Goal: Information Seeking & Learning: Check status

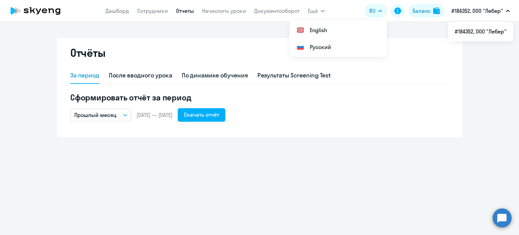
click at [37, 8] on icon at bounding box center [36, 10] width 60 height 17
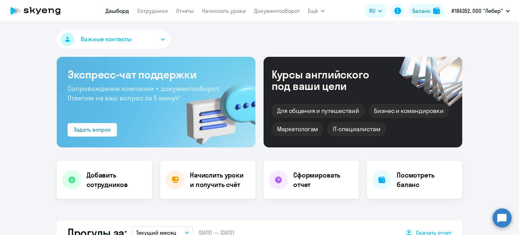
select select "30"
click at [472, 30] on li "#184352, ООО "Лебер"" at bounding box center [480, 31] width 65 height 17
select select "30"
click at [428, 11] on div "Баланс" at bounding box center [422, 11] width 18 height 8
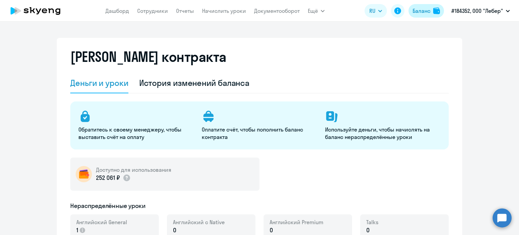
select select "english_adult_not_native_speaker"
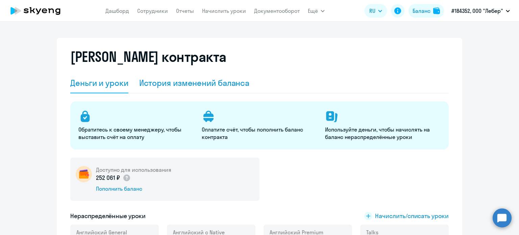
click at [186, 76] on div "История изменений баланса" at bounding box center [194, 83] width 111 height 20
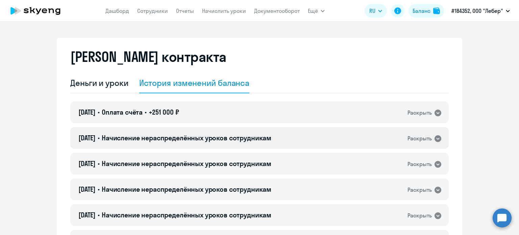
click at [307, 136] on div "31.07.2025 • Начисление нераспределённых уроков сотрудникам Раскрыть" at bounding box center [259, 138] width 379 height 22
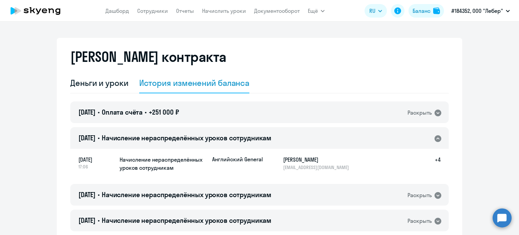
click at [307, 137] on div "31.07.2025 • Начисление нераспределённых уроков сотрудникам Раскрыть" at bounding box center [259, 138] width 379 height 22
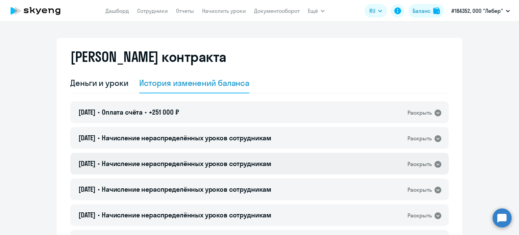
click at [321, 169] on div "31.07.2025 • Начисление нераспределённых уроков сотрудникам Раскрыть" at bounding box center [259, 164] width 379 height 22
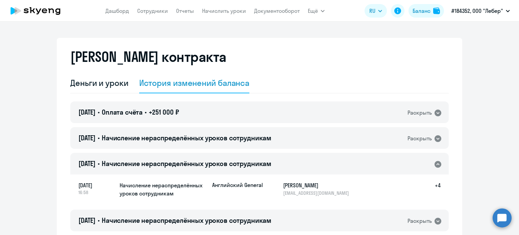
click at [320, 168] on div "31.07.2025 • Начисление нераспределённых уроков сотрудникам Раскрыть" at bounding box center [259, 164] width 379 height 22
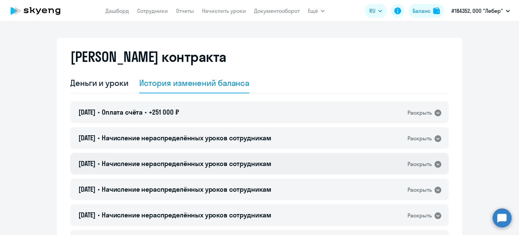
click at [320, 168] on div "31.07.2025 • Начисление нераспределённых уроков сотрудникам Раскрыть" at bounding box center [259, 164] width 379 height 22
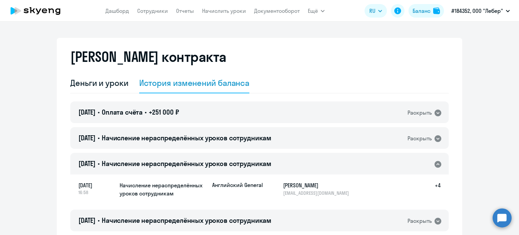
click at [320, 168] on div "31.07.2025 • Начисление нераспределённых уроков сотрудникам Раскрыть" at bounding box center [259, 164] width 379 height 22
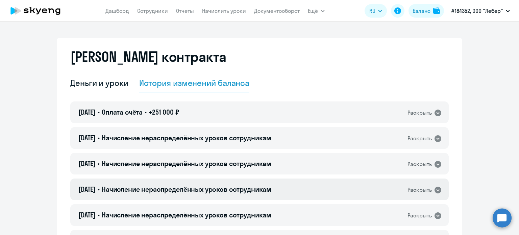
click at [318, 192] on div "31.07.2025 • Начисление нераспределённых уроков сотрудникам Раскрыть" at bounding box center [259, 190] width 379 height 22
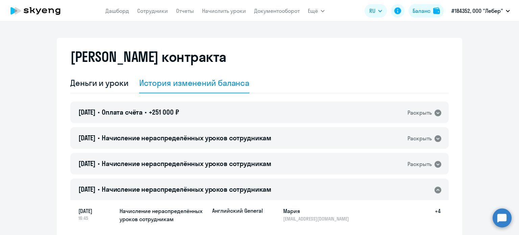
click at [318, 192] on div "31.07.2025 • Начисление нераспределённых уроков сотрудникам Раскрыть" at bounding box center [259, 190] width 379 height 22
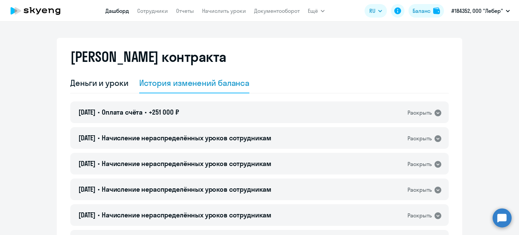
click at [115, 12] on link "Дашборд" at bounding box center [118, 10] width 24 height 7
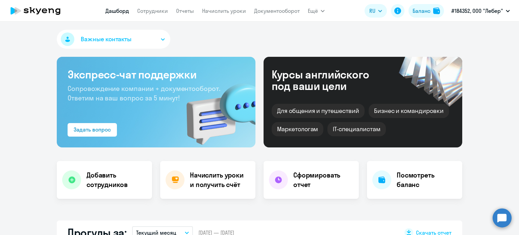
select select "30"
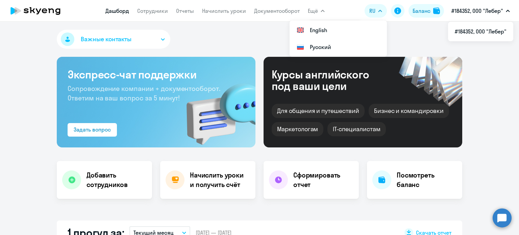
click at [480, 13] on p "#184352, ООО "Лебер"" at bounding box center [478, 11] width 52 height 8
